Goal: Find specific page/section: Find specific page/section

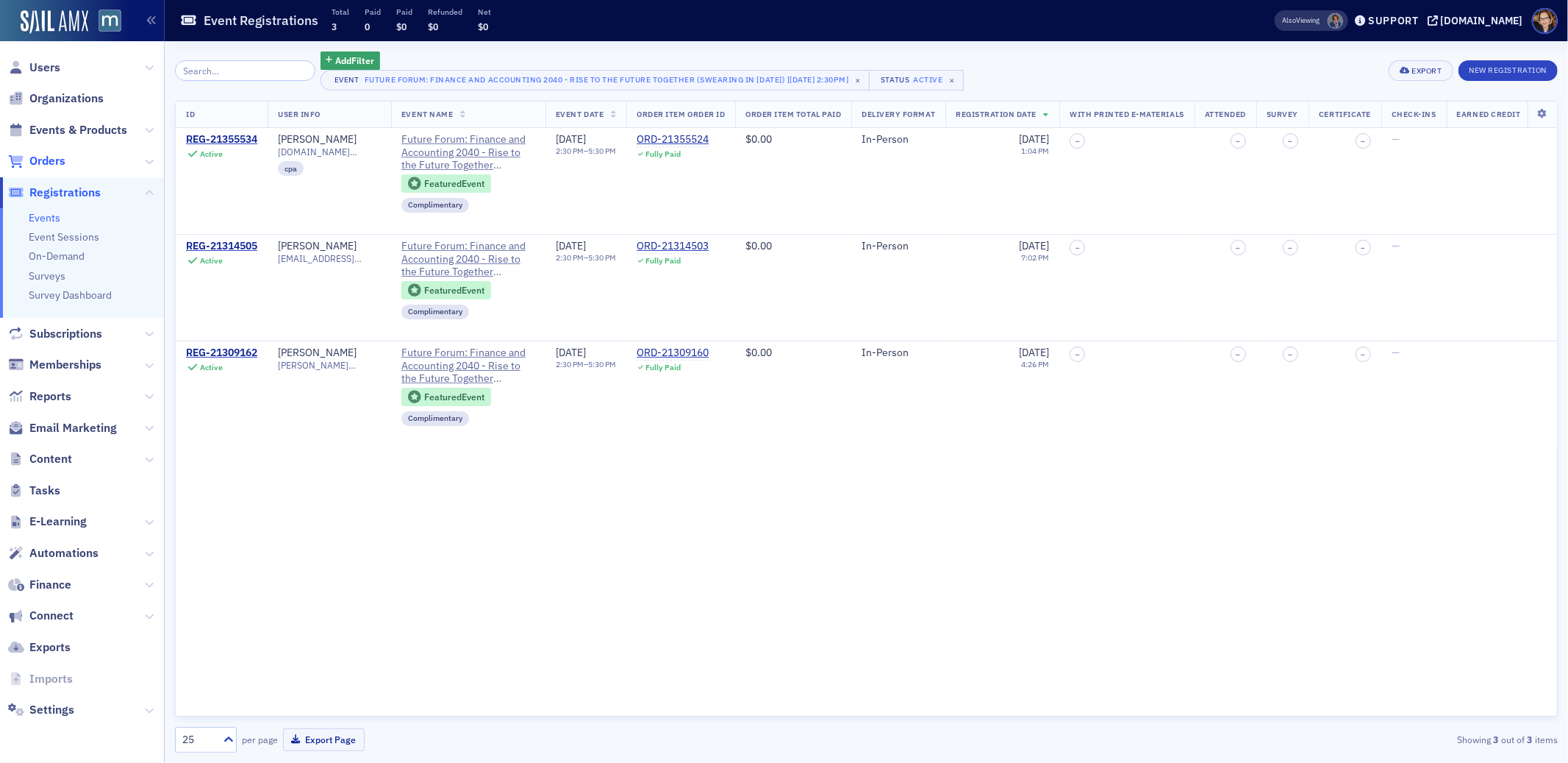
click at [54, 161] on span "Orders" at bounding box center [47, 161] width 36 height 16
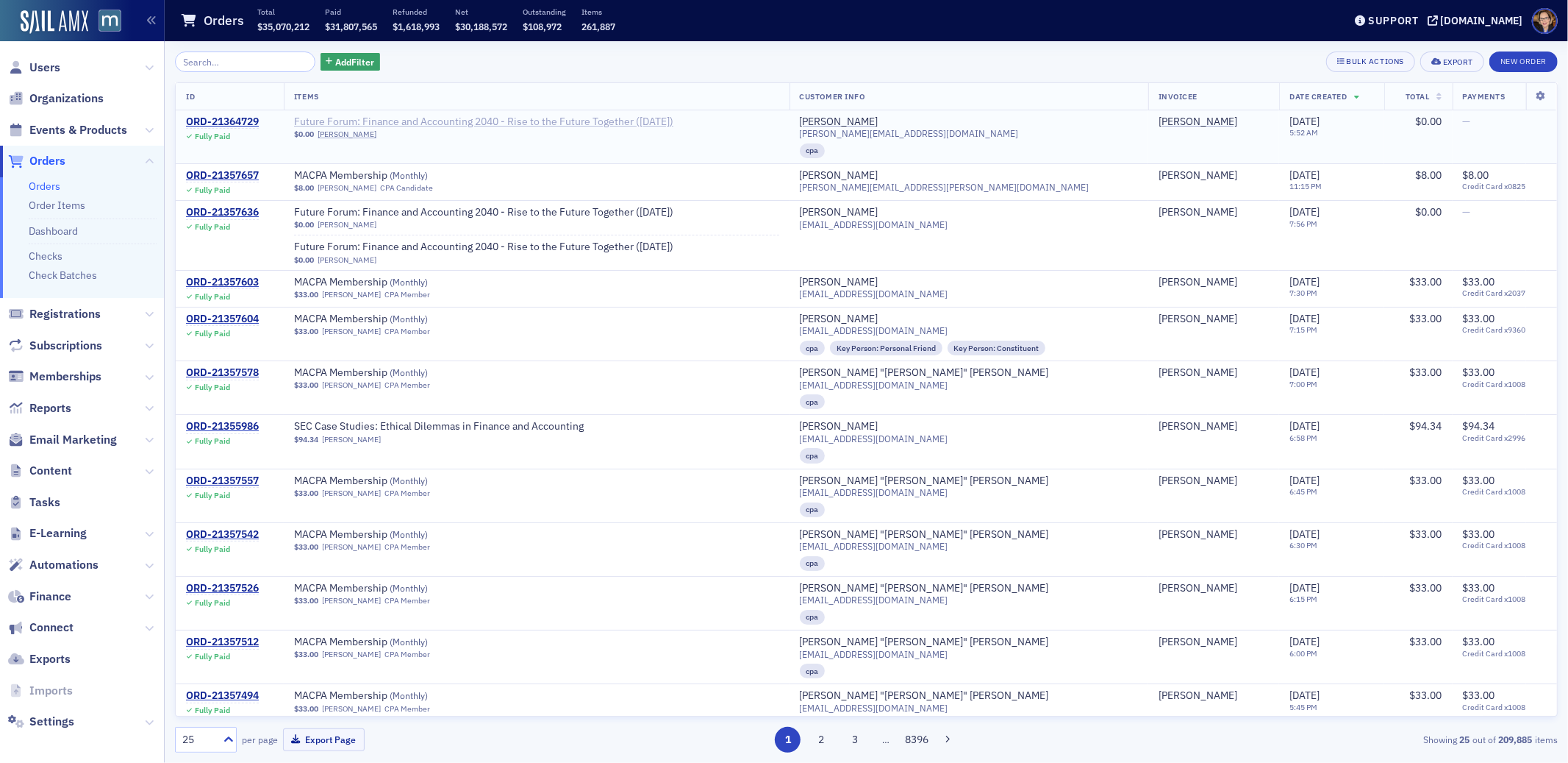
click at [546, 118] on span "Future Forum: Finance and Accounting 2040 - Rise to the Future Together ([DATE])" at bounding box center [483, 122] width 379 height 14
click at [637, 124] on span "Future Forum: Finance and Accounting 2040 - Rise to the Future Together ([DATE])" at bounding box center [483, 122] width 379 height 14
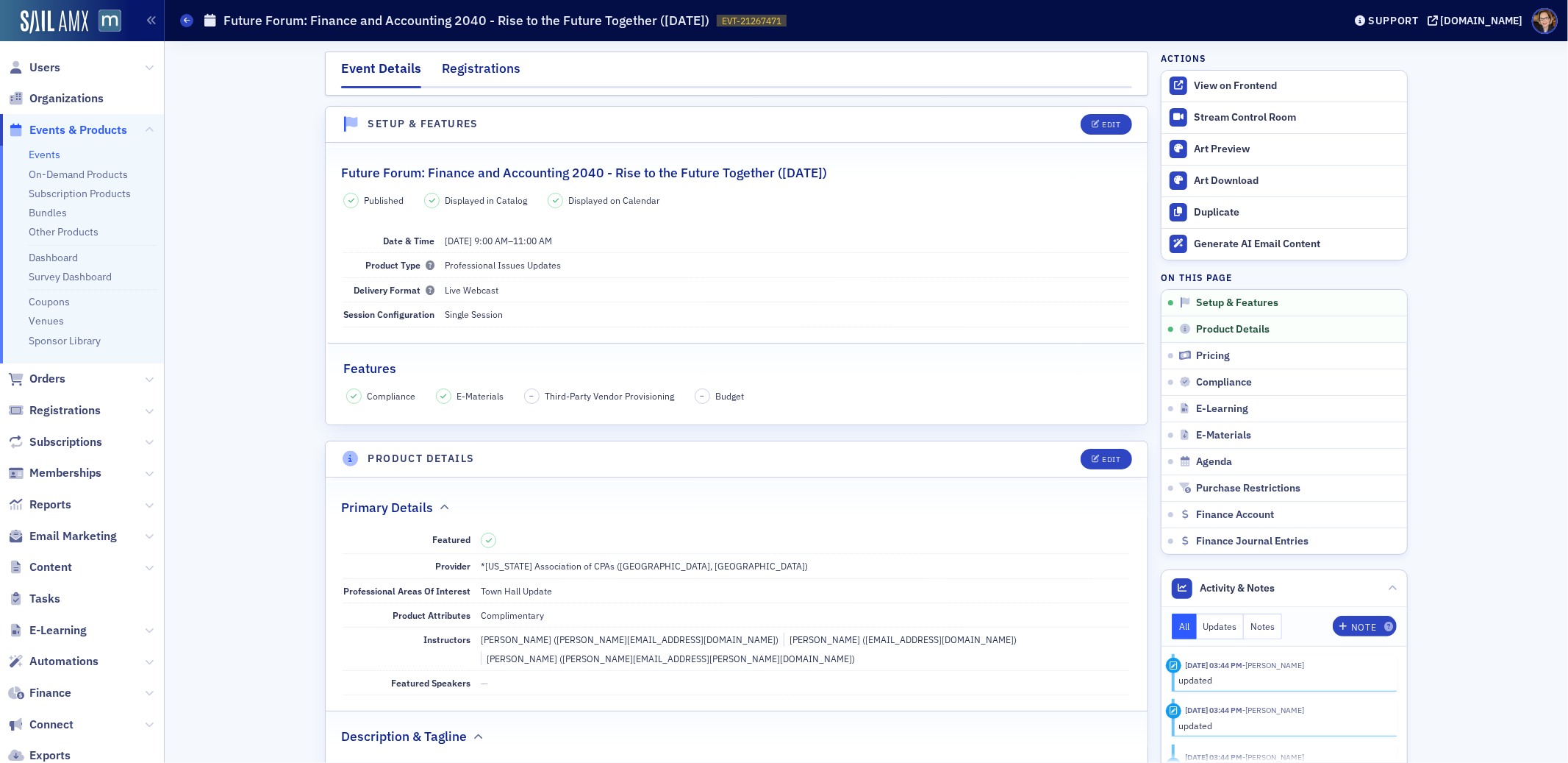
click at [483, 64] on div "Registrations" at bounding box center [481, 73] width 78 height 27
click at [1217, 82] on div "View on Frontend" at bounding box center [1297, 86] width 205 height 14
click at [54, 130] on span "Events & Products" at bounding box center [78, 130] width 98 height 16
